Goal: Find specific page/section: Find specific page/section

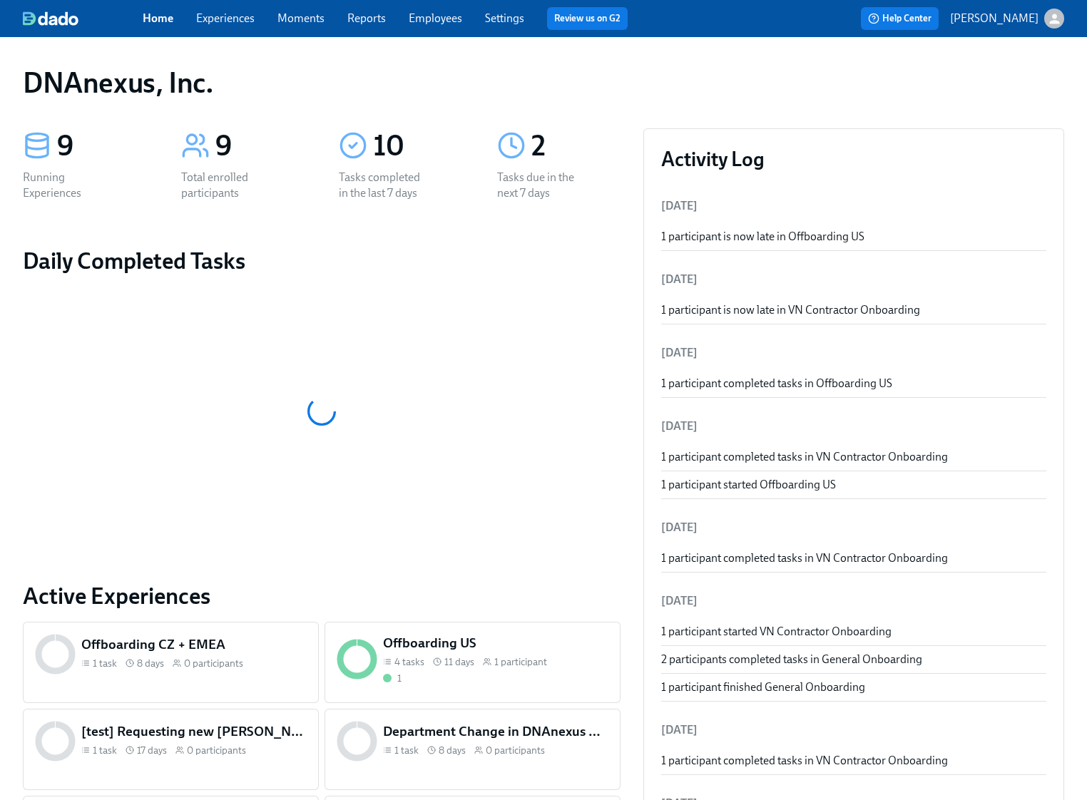
click at [414, 20] on link "Employees" at bounding box center [436, 18] width 54 height 14
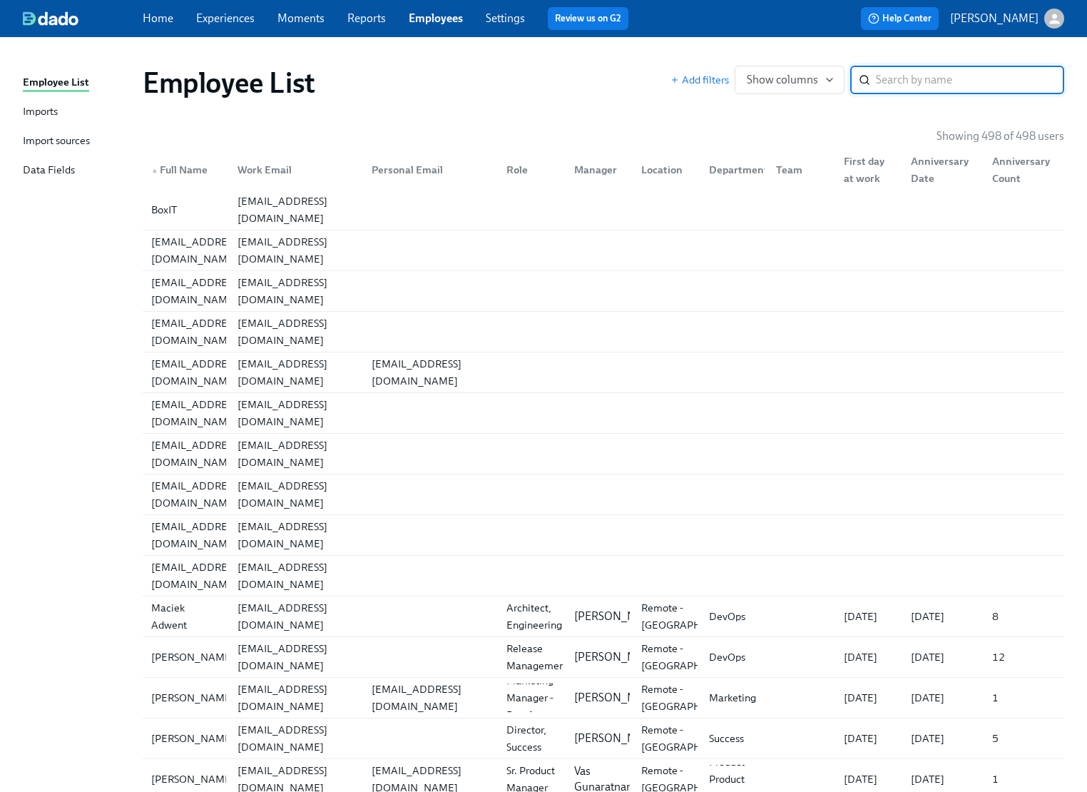
click at [932, 77] on input "search" at bounding box center [970, 80] width 188 height 29
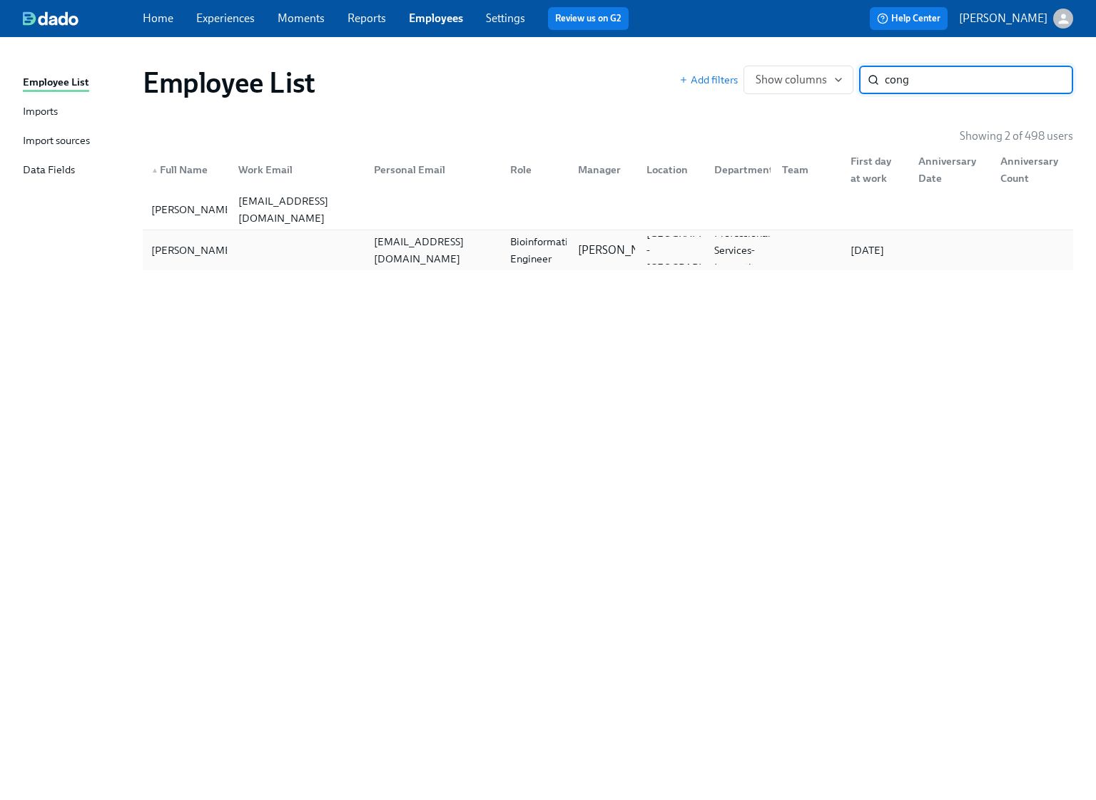
type input "cong"
click at [231, 249] on div at bounding box center [295, 250] width 136 height 29
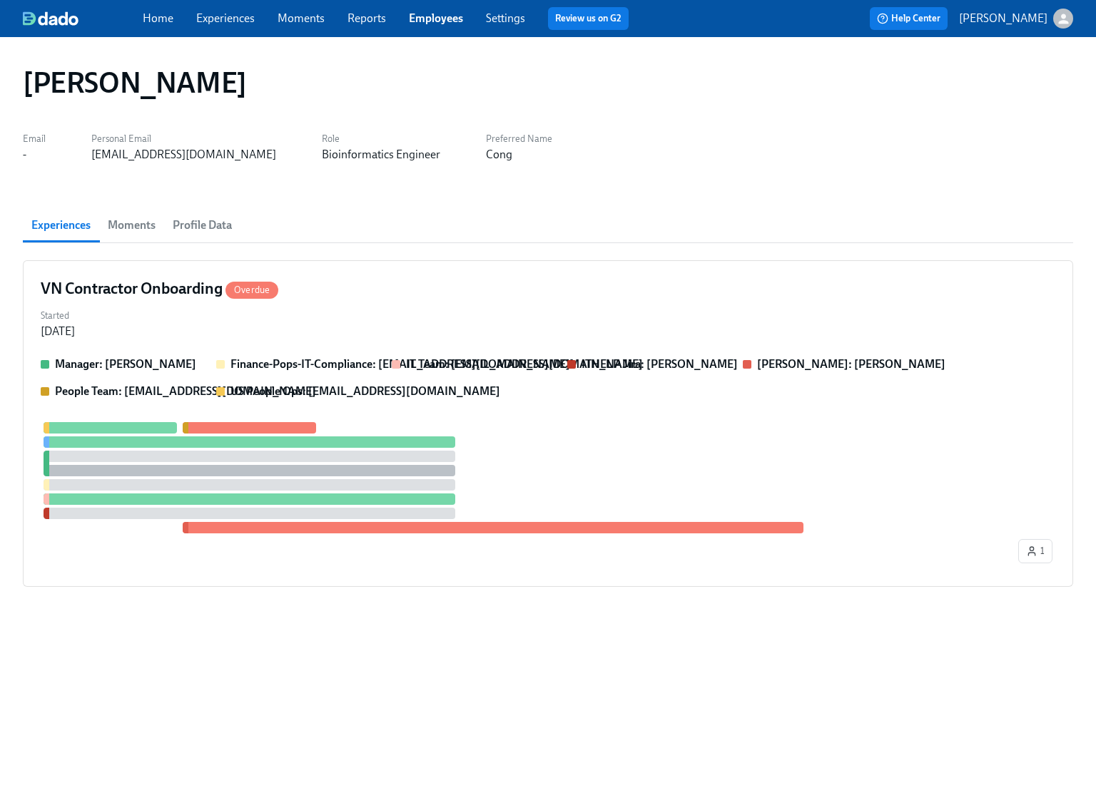
click at [196, 226] on span "Profile Data" at bounding box center [202, 225] width 59 height 20
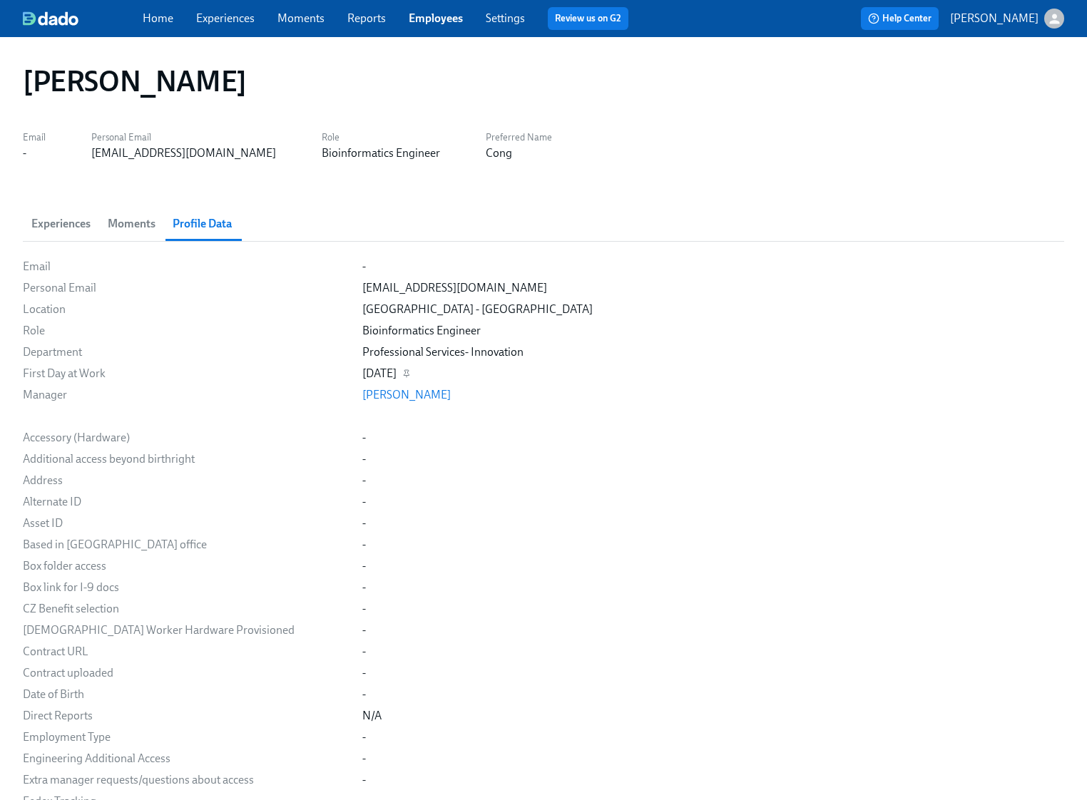
scroll to position [2, 0]
